Goal: Find contact information: Find contact information

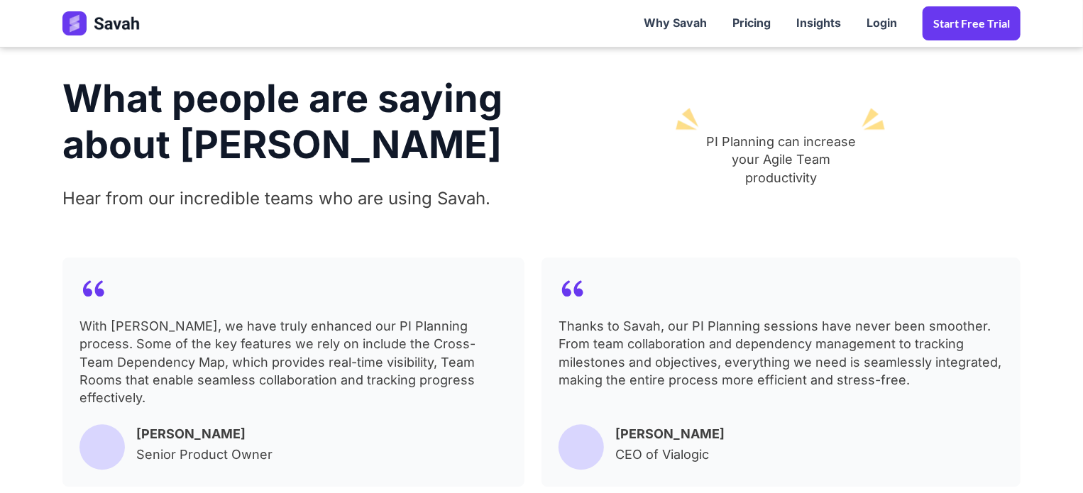
scroll to position [1704, 0]
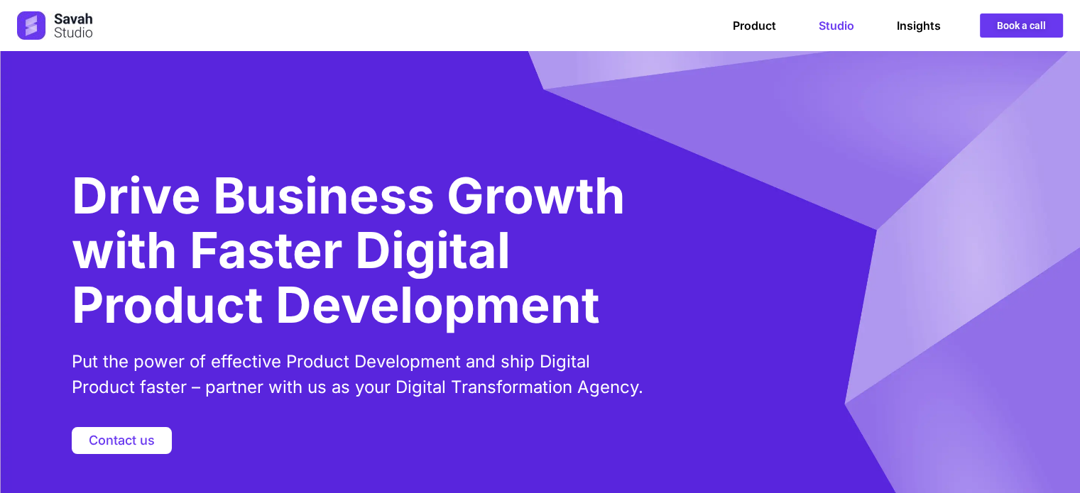
click at [985, 437] on div "Contact us" at bounding box center [540, 440] width 937 height 27
click at [968, 447] on div "Contact us" at bounding box center [540, 440] width 937 height 27
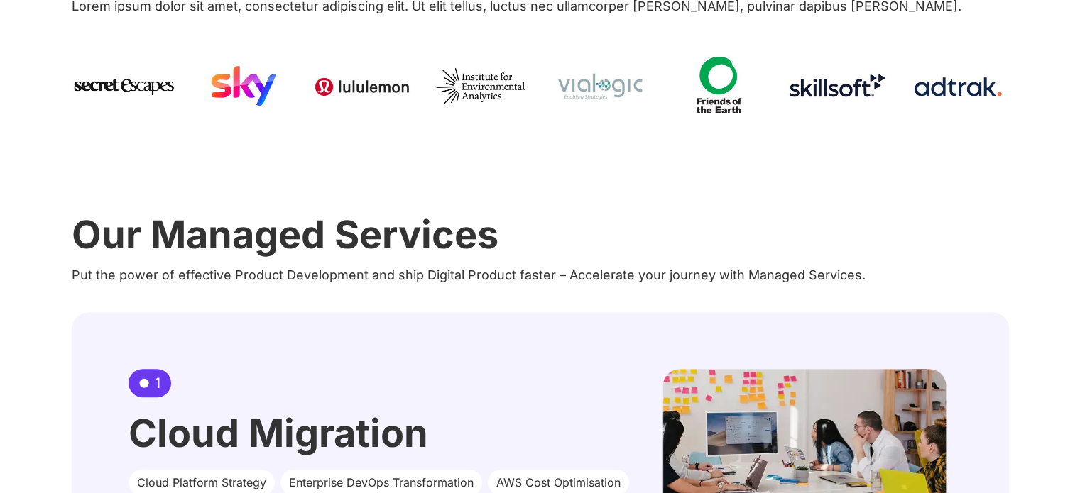
scroll to position [7, 0]
